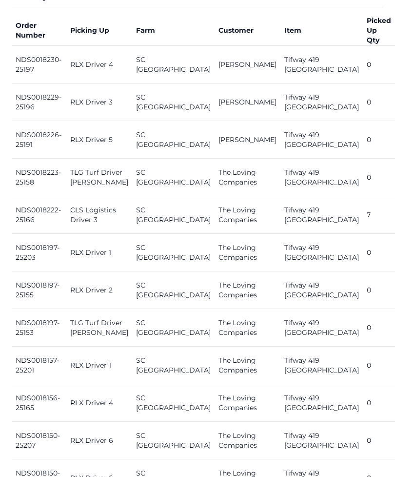
scroll to position [440, 0]
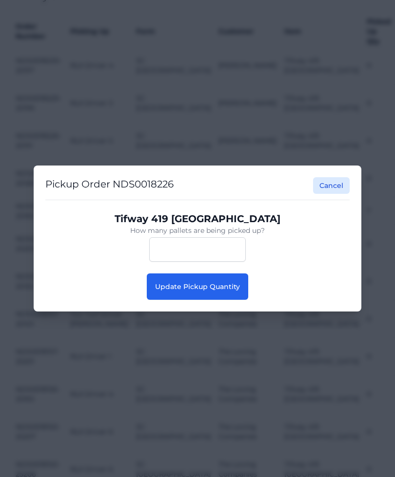
click at [227, 291] on span "Update Pickup Quantity" at bounding box center [197, 286] width 85 height 9
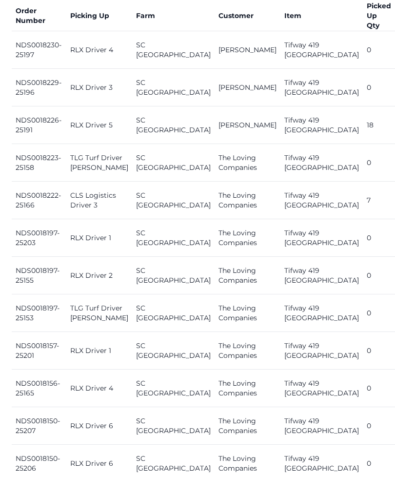
scroll to position [488, 0]
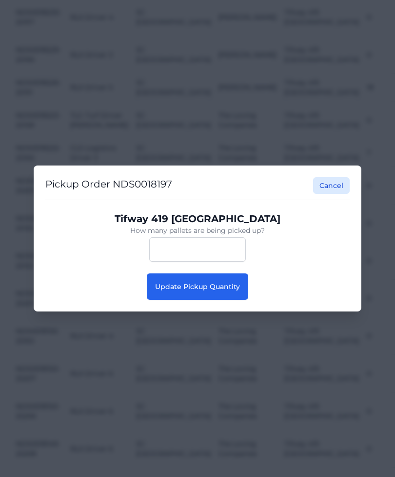
click at [230, 291] on span "Update Pickup Quantity" at bounding box center [197, 286] width 85 height 9
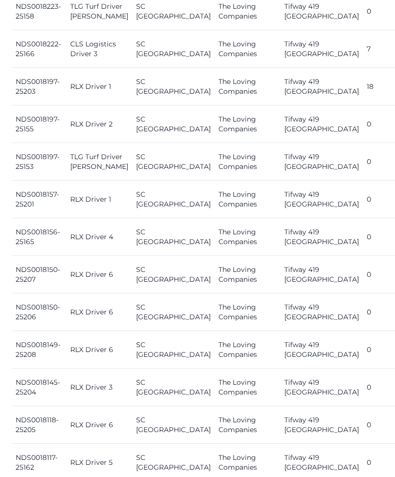
scroll to position [588, 0]
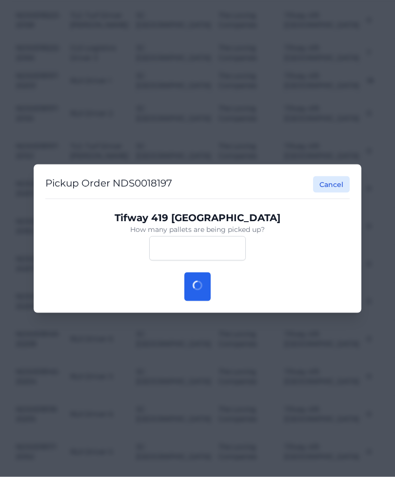
scroll to position [589, 0]
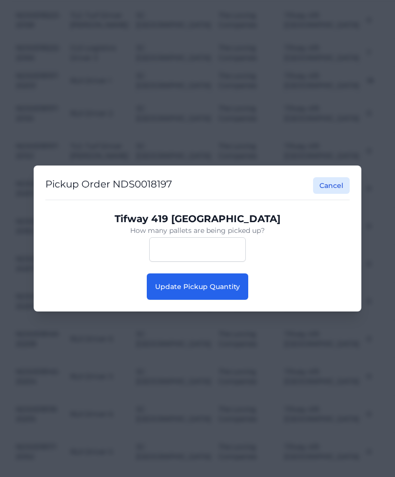
click at [225, 289] on span "Update Pickup Quantity" at bounding box center [197, 286] width 85 height 9
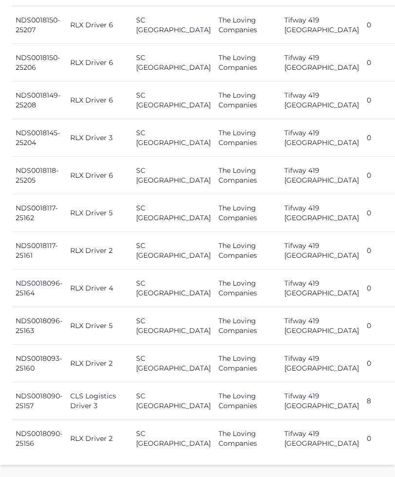
scroll to position [1134, 0]
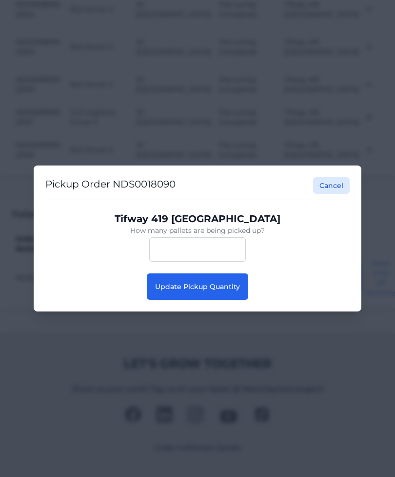
click at [226, 291] on span "Update Pickup Quantity" at bounding box center [197, 286] width 85 height 9
